Goal: Information Seeking & Learning: Learn about a topic

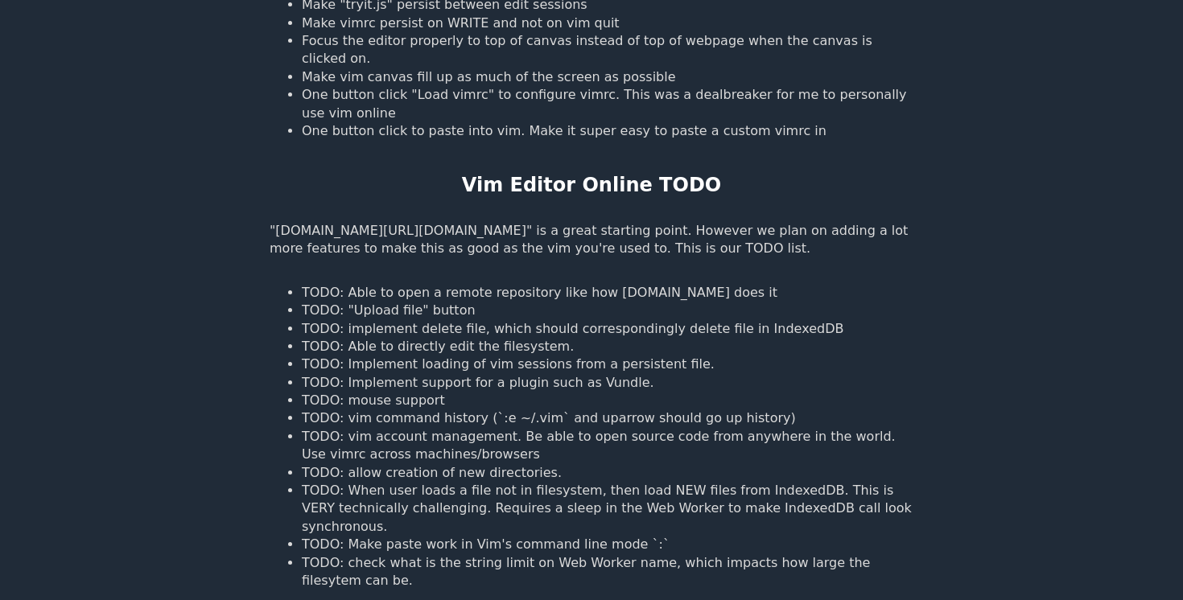
scroll to position [1439, 0]
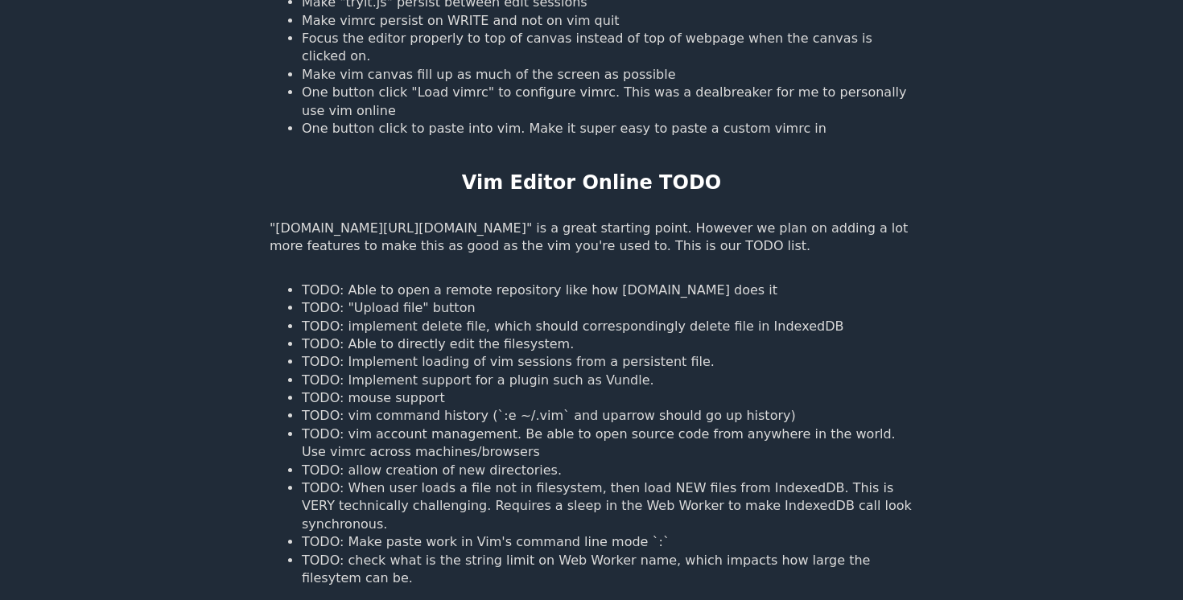
click at [492, 318] on li "TODO: implement delete file, which should correspondingly delete file in Indexe…" at bounding box center [608, 327] width 612 height 18
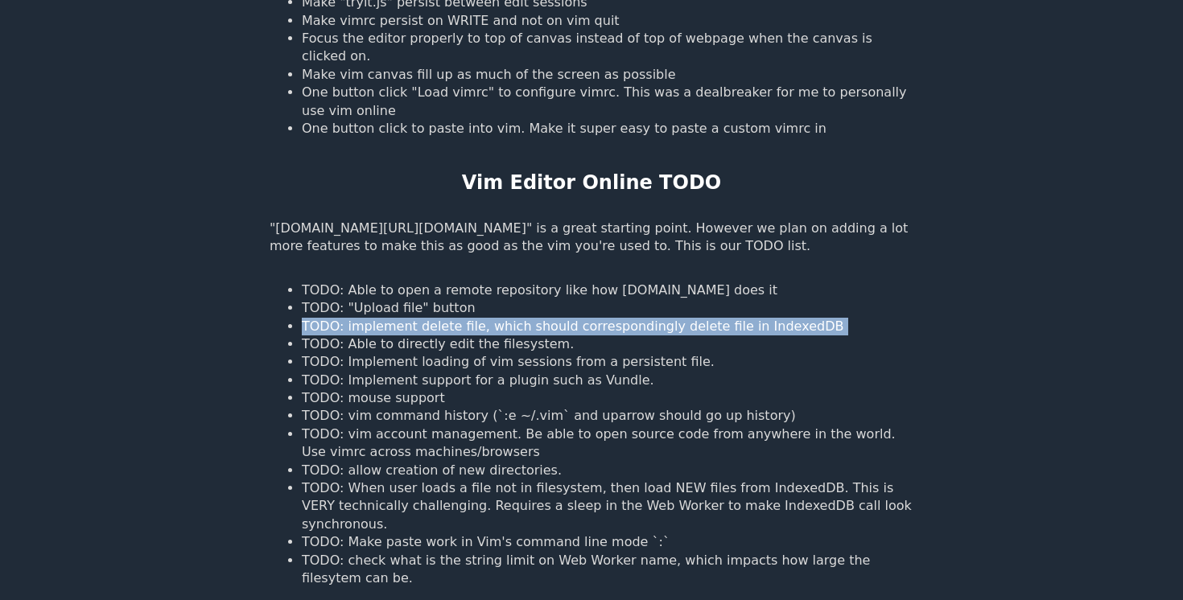
click at [492, 318] on li "TODO: implement delete file, which should correspondingly delete file in Indexe…" at bounding box center [608, 327] width 612 height 18
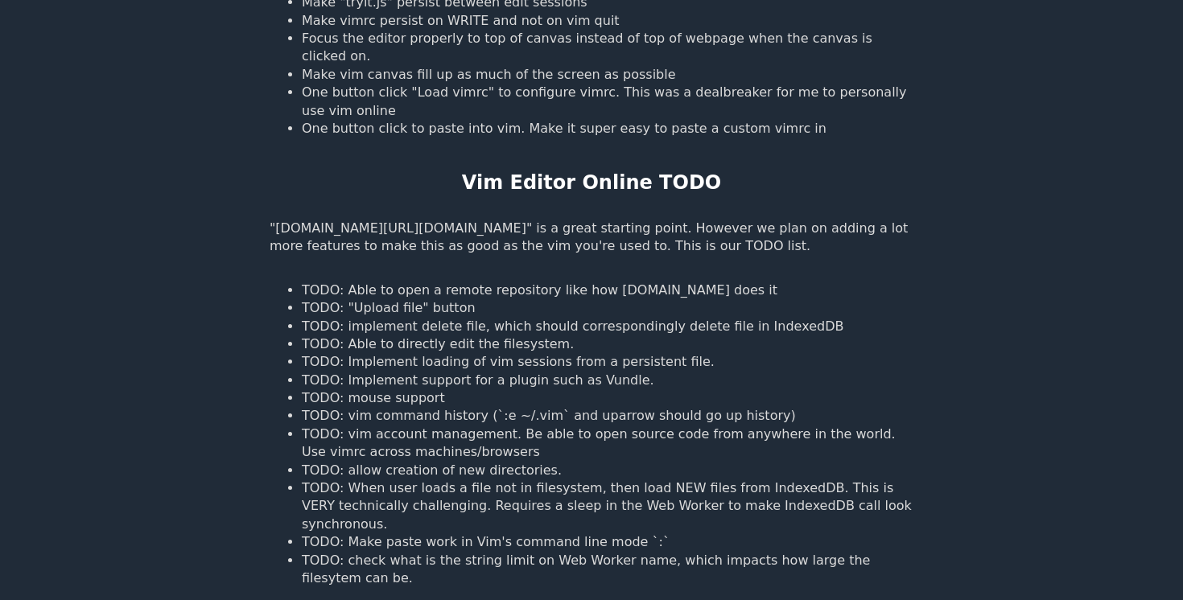
click at [476, 336] on li "TODO: Able to directly edit the filesystem." at bounding box center [608, 345] width 612 height 18
click at [468, 372] on li "TODO: Implement support for a plugin such as Vundle." at bounding box center [608, 381] width 612 height 18
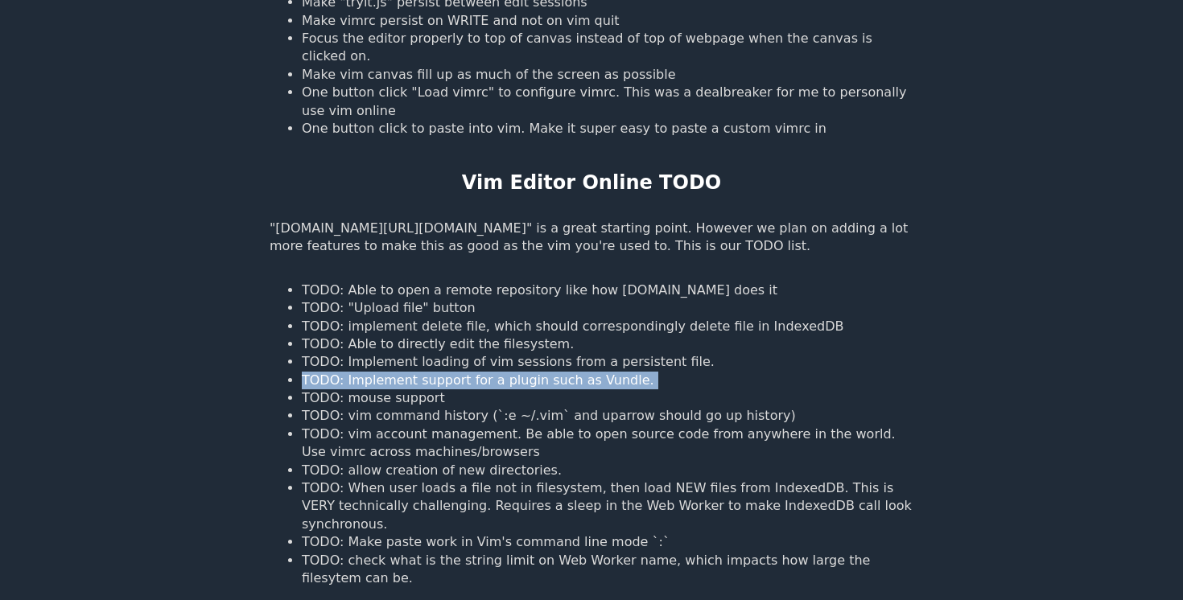
click at [468, 372] on li "TODO: Implement support for a plugin such as Vundle." at bounding box center [608, 381] width 612 height 18
click at [467, 353] on li "TODO: Implement loading of vim sessions from a persistent file." at bounding box center [608, 362] width 612 height 18
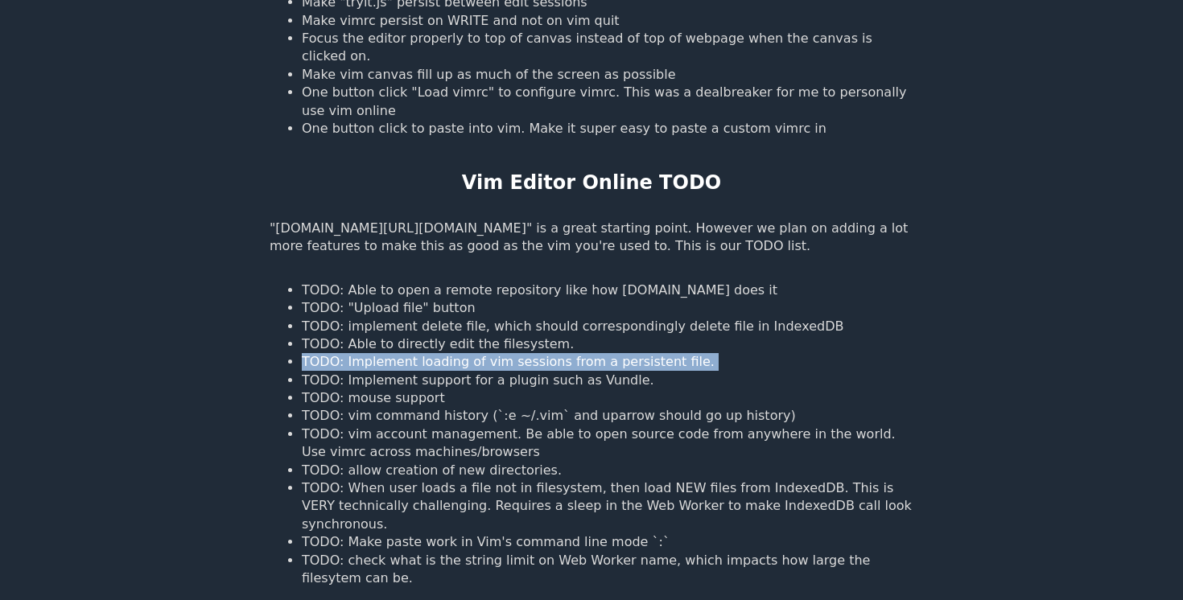
click at [467, 353] on li "TODO: Implement loading of vim sessions from a persistent file." at bounding box center [608, 362] width 612 height 18
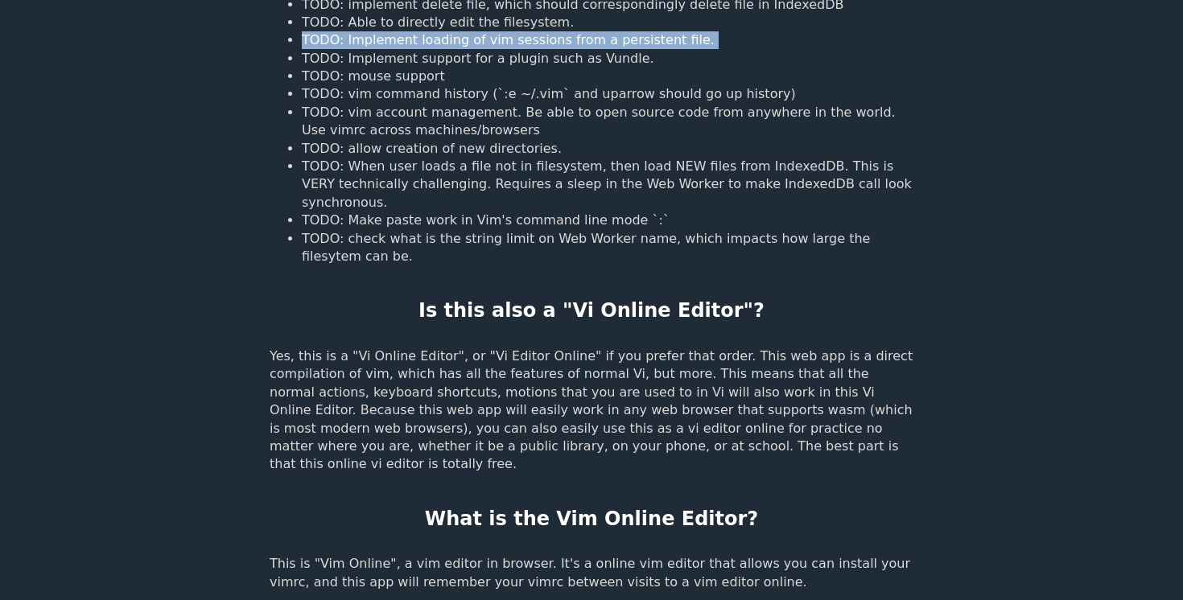
scroll to position [1876, 0]
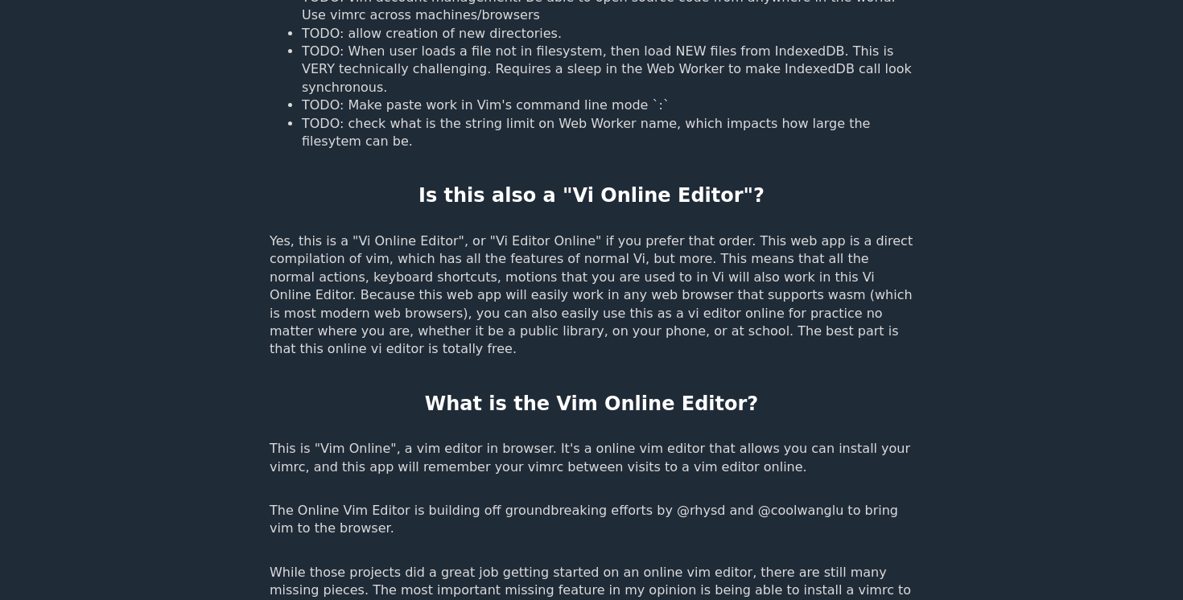
click at [466, 237] on p "Yes, this is a "Vi Online Editor", or "Vi Editor Online" if you prefer that ord…" at bounding box center [592, 296] width 644 height 126
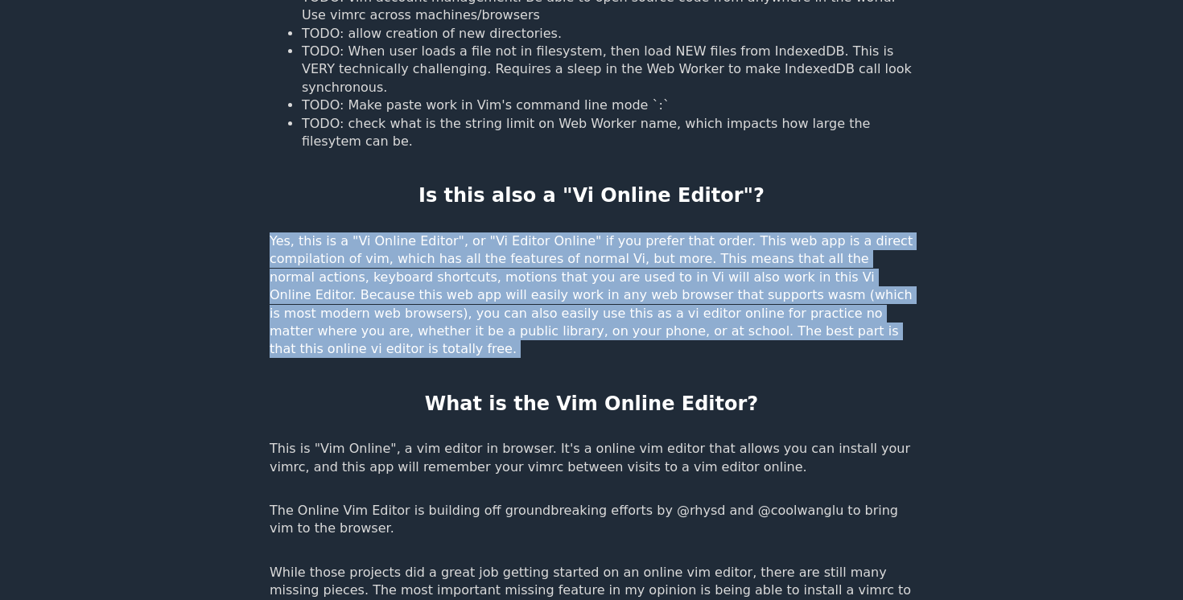
click at [466, 237] on p "Yes, this is a "Vi Online Editor", or "Vi Editor Online" if you prefer that ord…" at bounding box center [592, 296] width 644 height 126
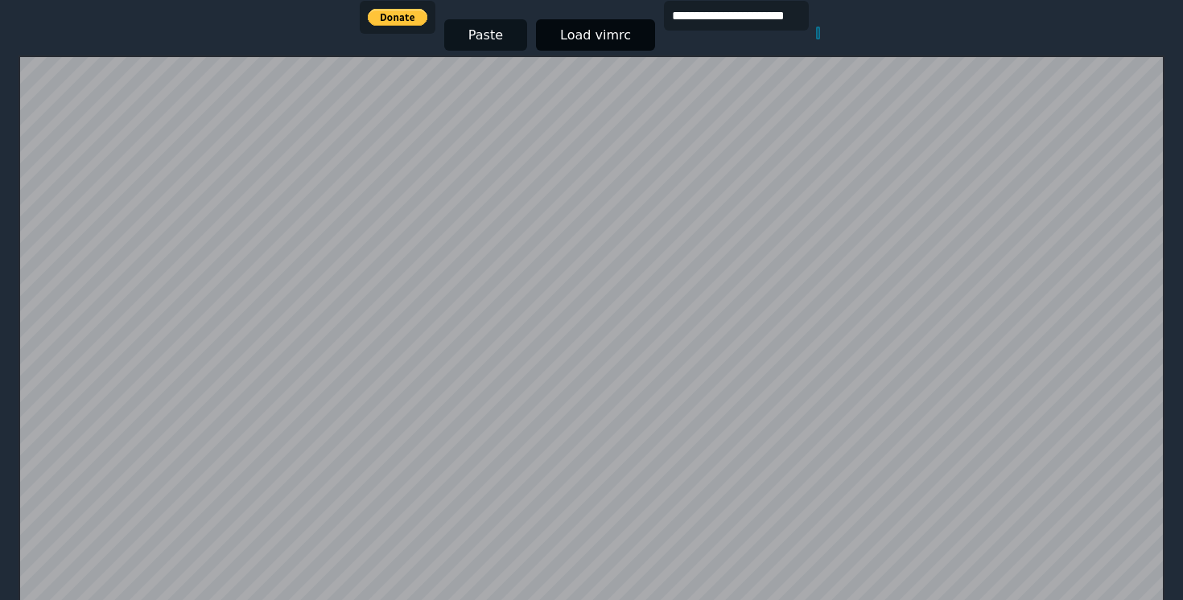
scroll to position [314, 0]
